Goal: Information Seeking & Learning: Learn about a topic

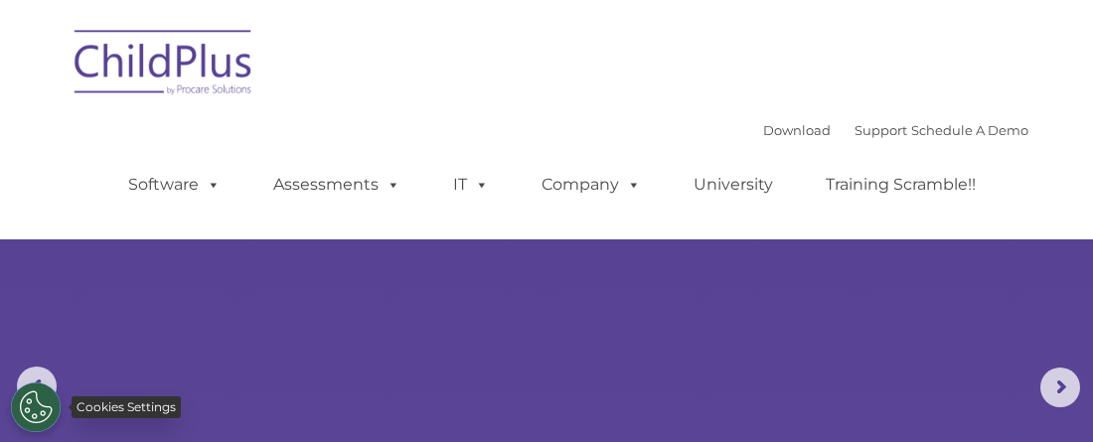
select select "MEDIUM"
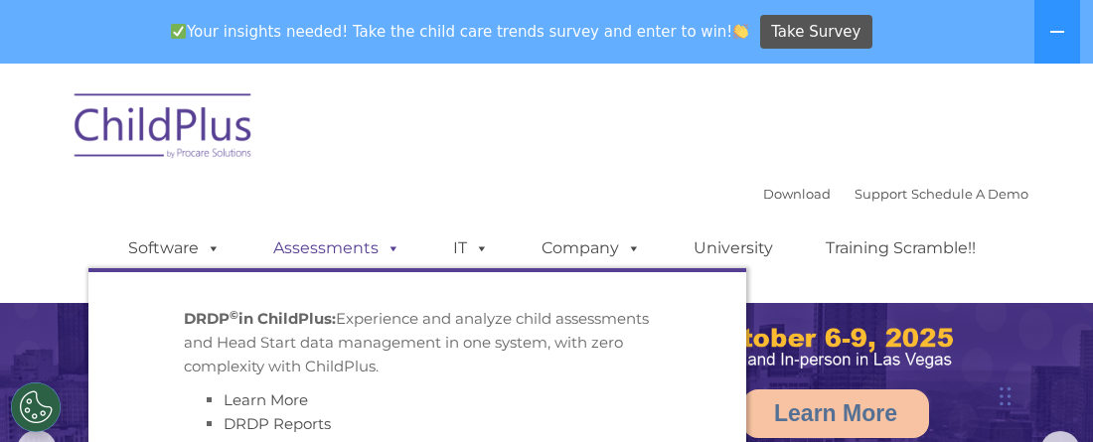
click at [324, 250] on link "Assessments" at bounding box center [336, 248] width 167 height 40
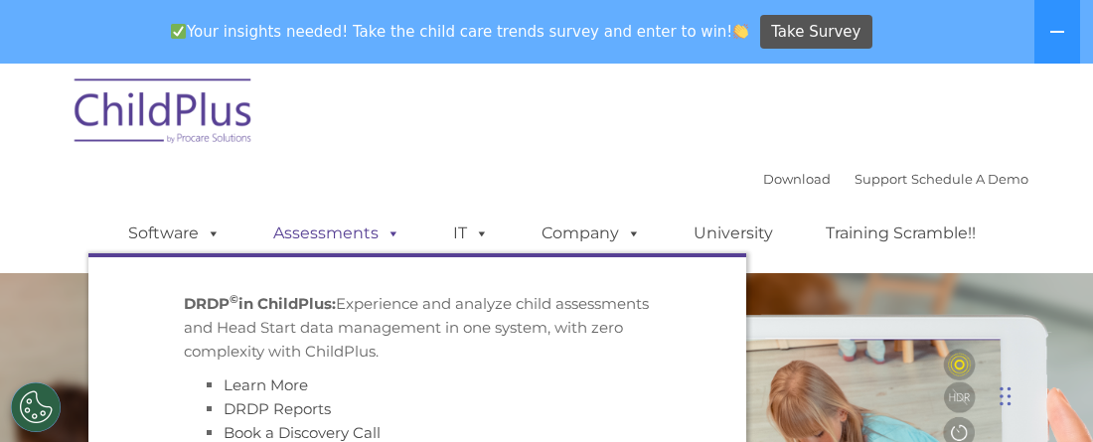
click at [327, 236] on link "Assessments" at bounding box center [336, 234] width 167 height 40
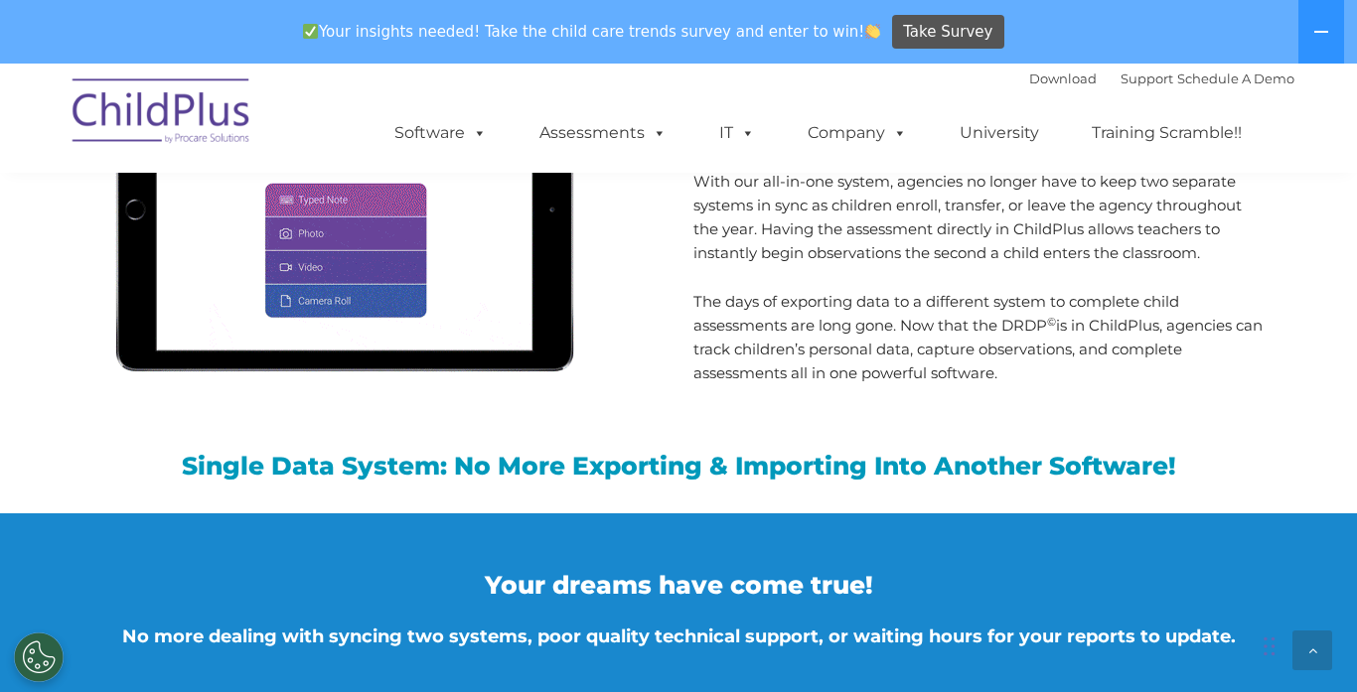
scroll to position [1868, 0]
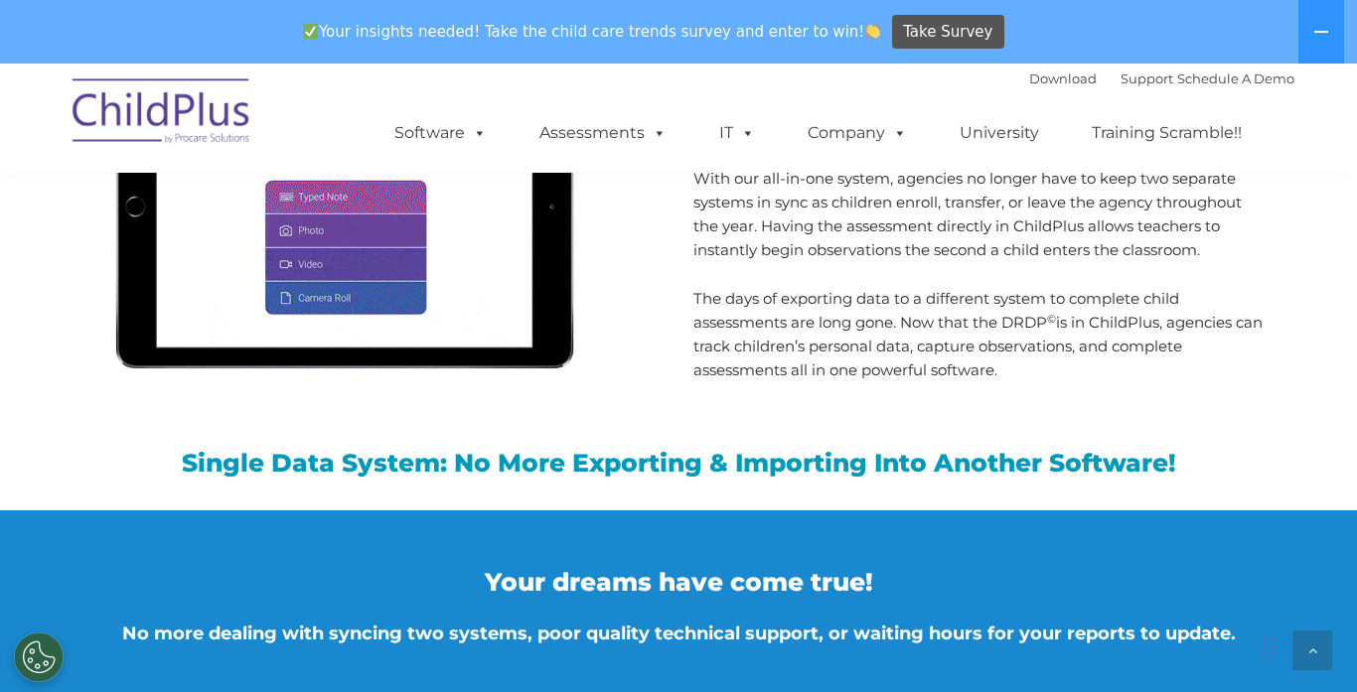
click at [193, 441] on h3 "Your dreams have come true!" at bounding box center [678, 582] width 1202 height 25
